Goal: Task Accomplishment & Management: Manage account settings

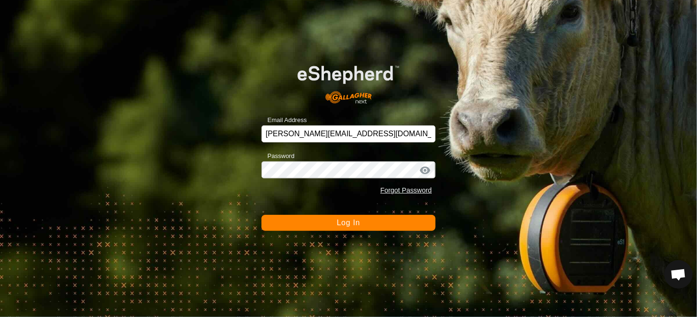
click at [356, 224] on span "Log In" at bounding box center [347, 222] width 23 height 8
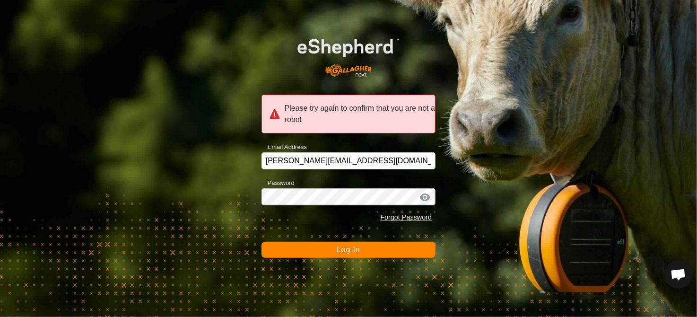
click at [357, 246] on span "Log In" at bounding box center [347, 249] width 23 height 8
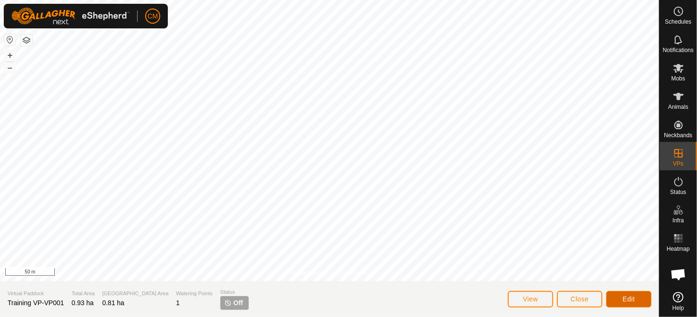
click at [627, 298] on span "Edit" at bounding box center [628, 299] width 12 height 8
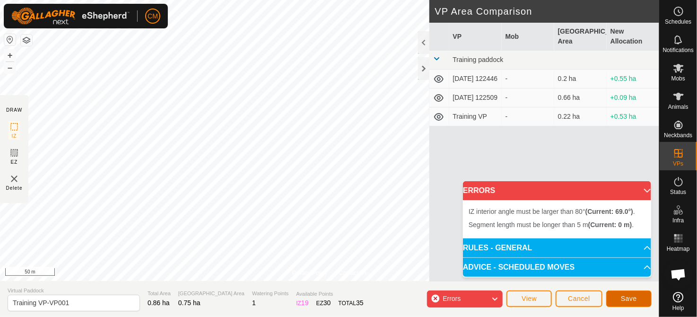
click at [617, 301] on button "Save" at bounding box center [628, 298] width 45 height 17
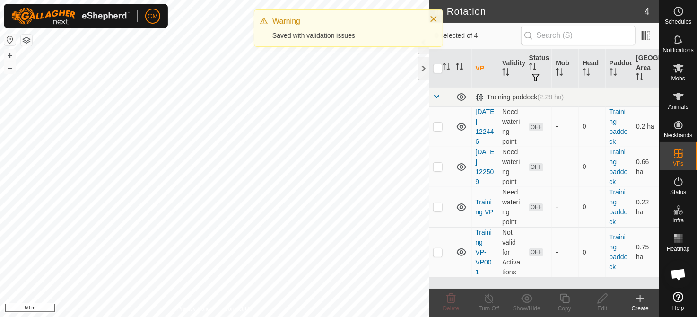
checkbox input "true"
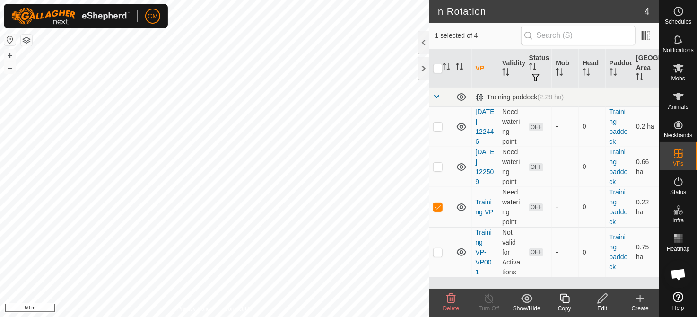
click at [598, 301] on icon at bounding box center [602, 298] width 12 height 11
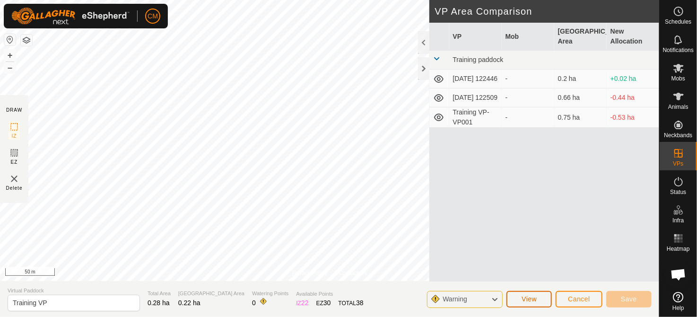
click at [529, 295] on span "View" at bounding box center [528, 299] width 15 height 8
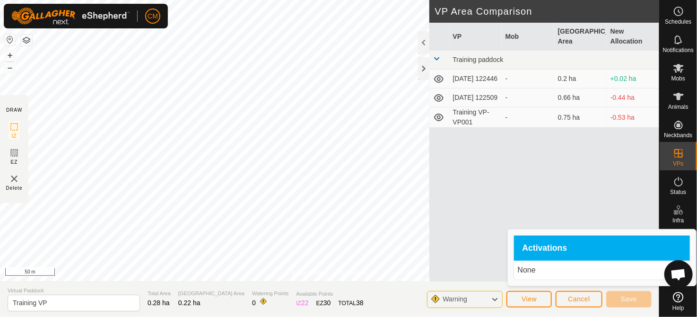
click at [508, 196] on div "VP Mob Grazing Area New Allocation Training paddock [DATE] 122446 - 0.2 ha +0.0…" at bounding box center [544, 152] width 230 height 258
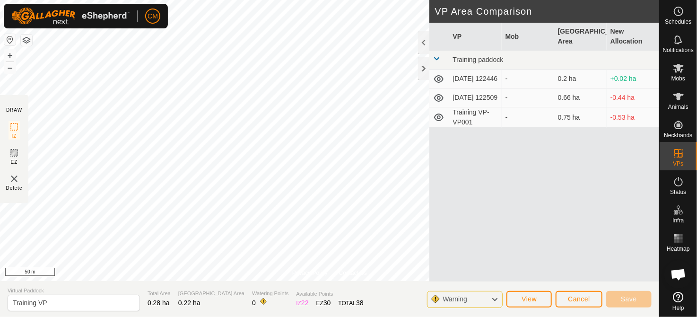
click at [439, 81] on icon at bounding box center [438, 79] width 9 height 8
click at [524, 296] on span "View" at bounding box center [528, 299] width 15 height 8
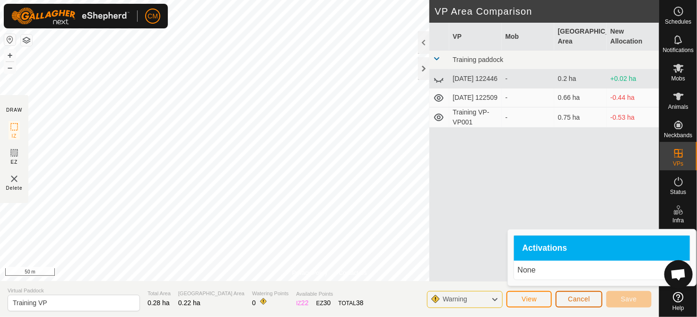
click at [582, 302] on span "Cancel" at bounding box center [579, 299] width 22 height 8
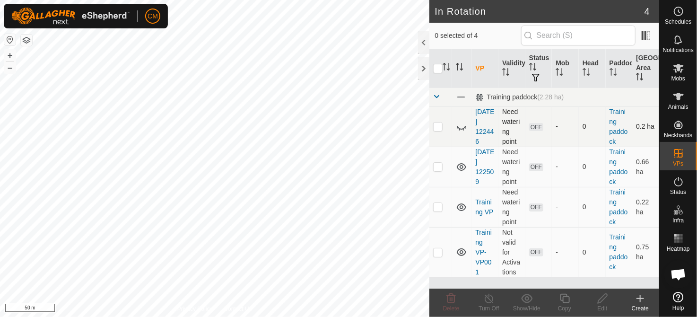
click at [435, 125] on p-checkbox at bounding box center [437, 126] width 9 height 8
click at [452, 298] on icon at bounding box center [451, 297] width 9 height 9
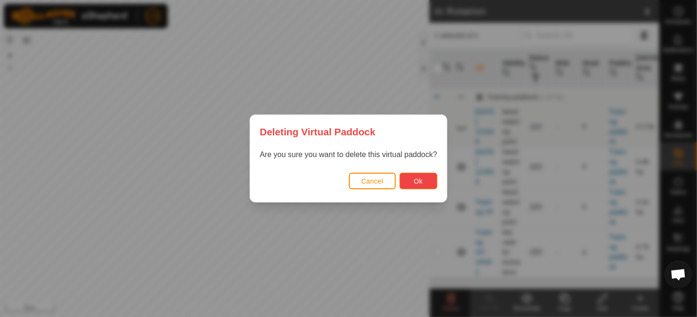
click at [422, 184] on button "Ok" at bounding box center [418, 180] width 38 height 17
checkbox input "false"
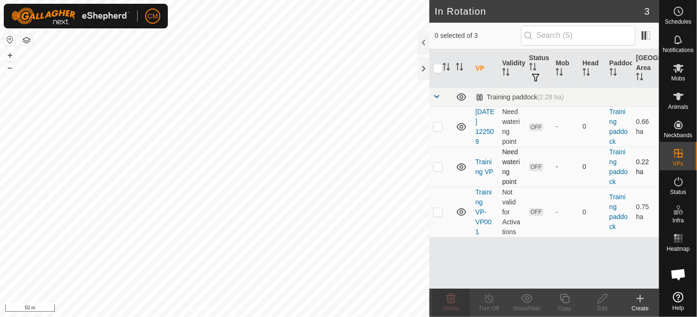
click at [437, 165] on p-checkbox at bounding box center [437, 167] width 9 height 8
checkbox input "true"
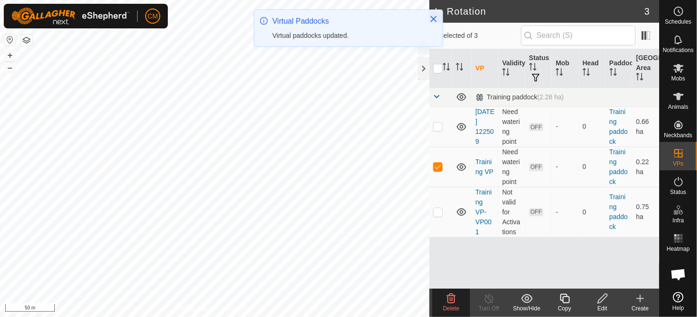
click at [455, 305] on span "Delete" at bounding box center [451, 308] width 17 height 7
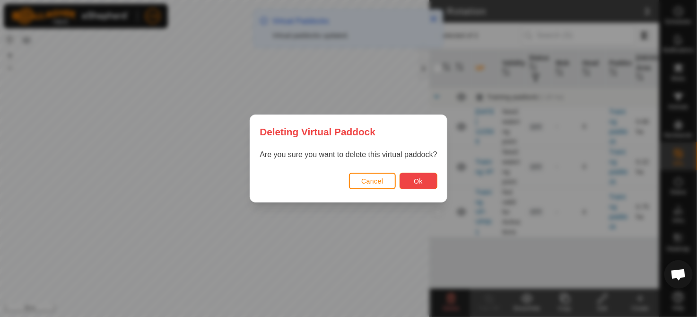
click at [422, 185] on button "Ok" at bounding box center [418, 180] width 38 height 17
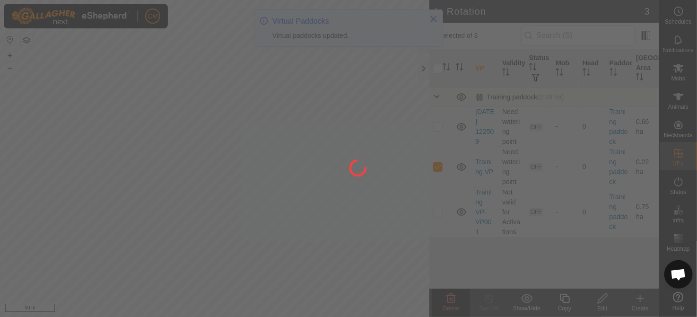
checkbox input "false"
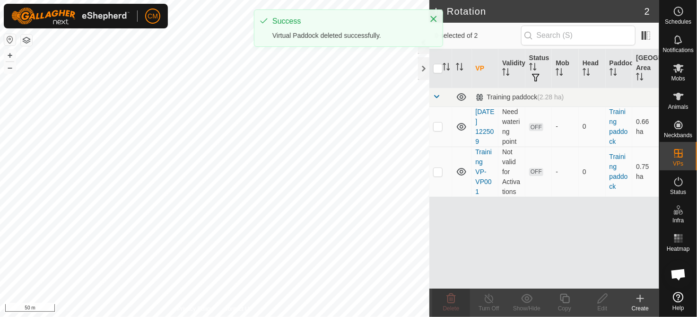
checkbox input "true"
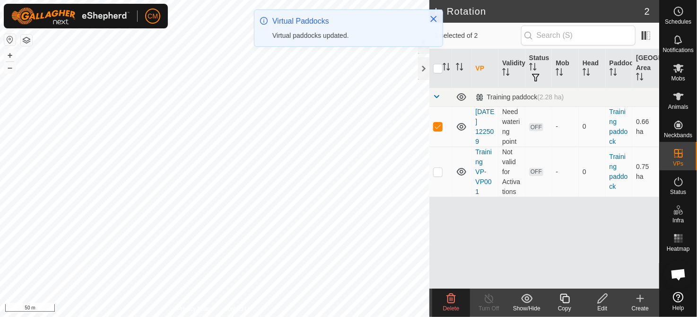
click at [449, 307] on span "Delete" at bounding box center [451, 308] width 17 height 7
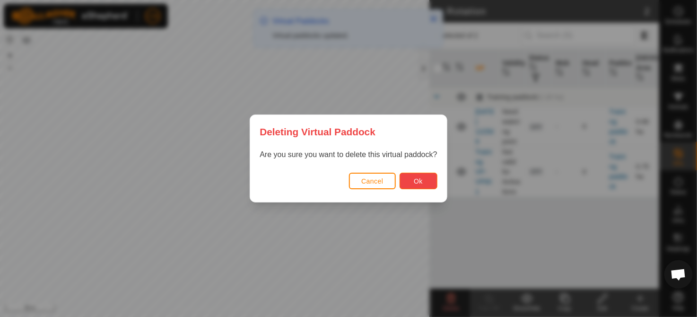
click at [415, 177] on span "Ok" at bounding box center [417, 181] width 9 height 8
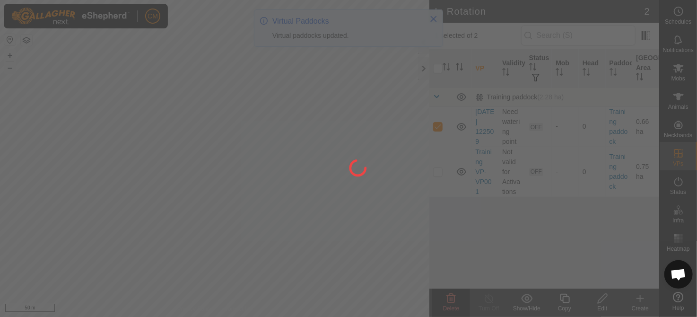
checkbox input "false"
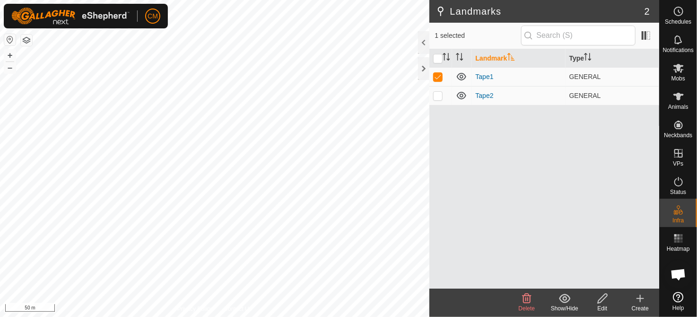
click at [601, 300] on icon at bounding box center [602, 298] width 12 height 11
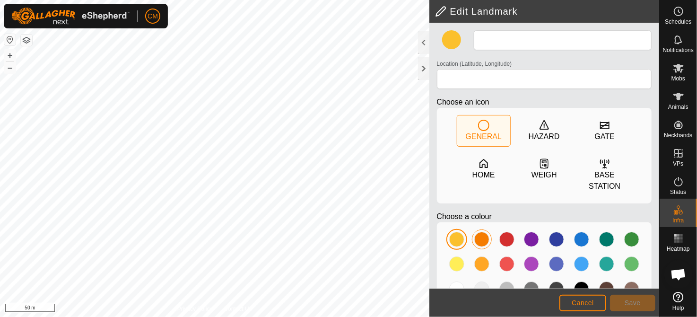
type input "Tape1"
type input "-37.255749, 174.661276"
click at [629, 299] on span "Save" at bounding box center [632, 303] width 16 height 8
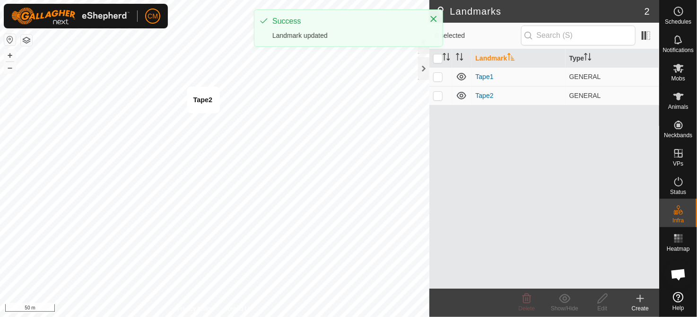
checkbox input "true"
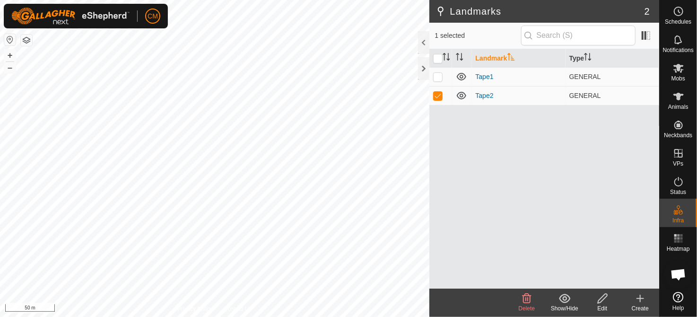
click at [602, 301] on icon at bounding box center [602, 298] width 12 height 11
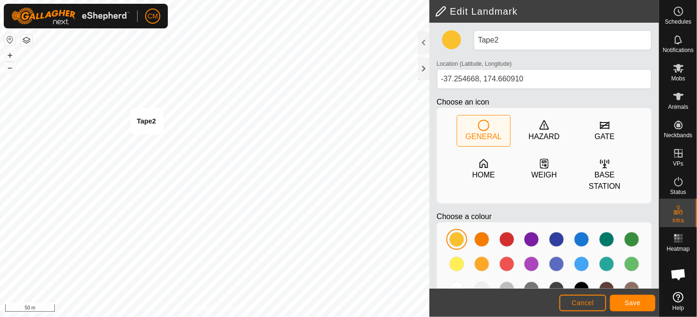
type input "-37.254900, 174.660283"
click at [619, 300] on button "Save" at bounding box center [632, 302] width 45 height 17
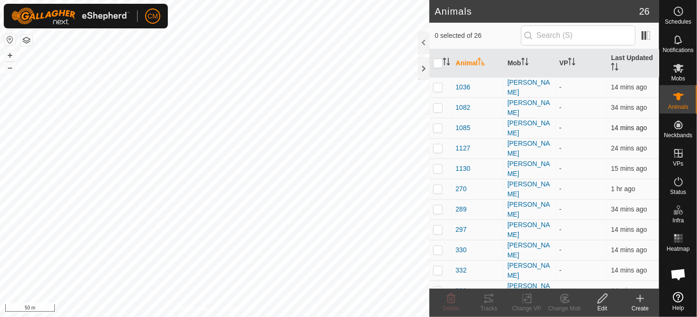
click at [533, 130] on td "[PERSON_NAME]" at bounding box center [529, 128] width 52 height 20
